Goal: Information Seeking & Learning: Understand process/instructions

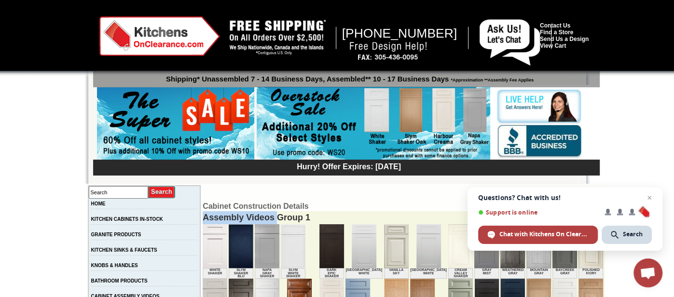
drag, startPoint x: 262, startPoint y: 221, endPoint x: 190, endPoint y: 214, distance: 72.2
click at [203, 214] on div "Assembly Videos Group 1" at bounding box center [404, 217] width 402 height 13
copy div "Assembly Videos"
